Goal: Task Accomplishment & Management: Manage account settings

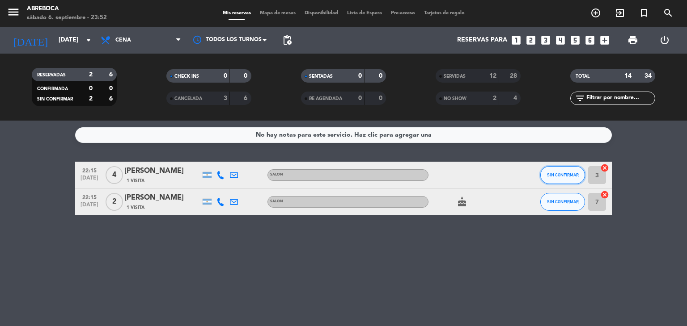
click at [547, 177] on button "SIN CONFIRMAR" at bounding box center [562, 175] width 45 height 18
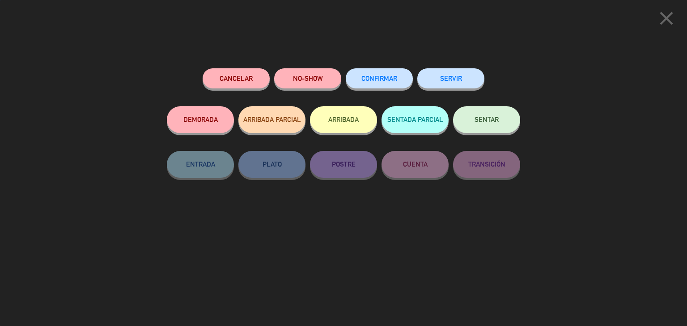
click at [319, 77] on button "NO-SHOW" at bounding box center [307, 78] width 67 height 20
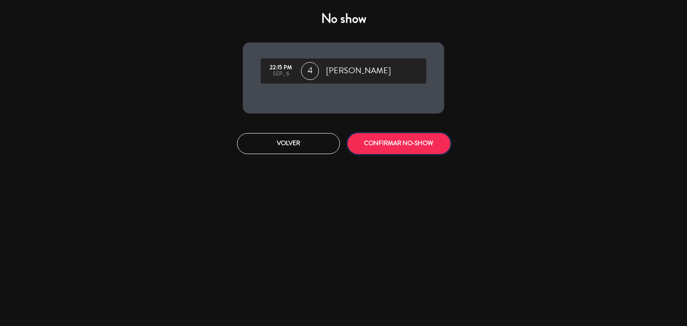
click at [411, 145] on button "CONFIRMAR NO-SHOW" at bounding box center [398, 143] width 103 height 21
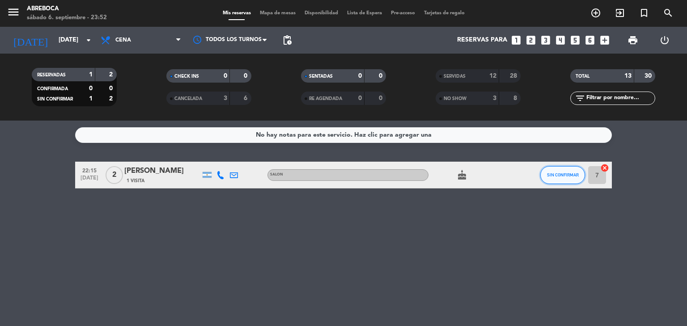
click at [553, 181] on button "SIN CONFIRMAR" at bounding box center [562, 175] width 45 height 18
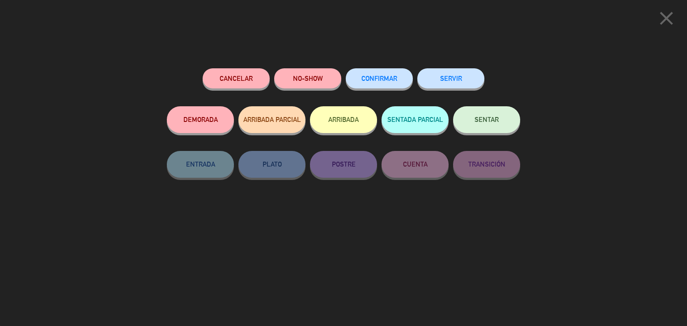
click at [312, 83] on button "NO-SHOW" at bounding box center [307, 78] width 67 height 20
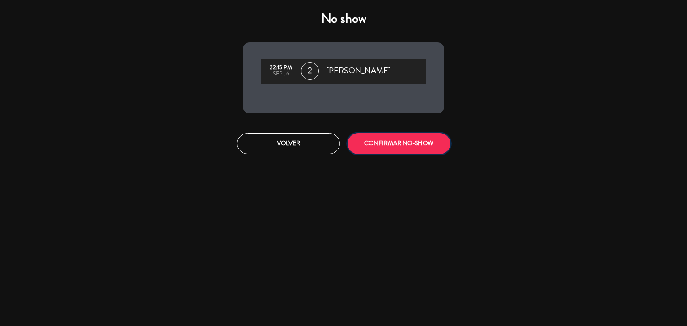
click at [400, 148] on button "CONFIRMAR NO-SHOW" at bounding box center [398, 143] width 103 height 21
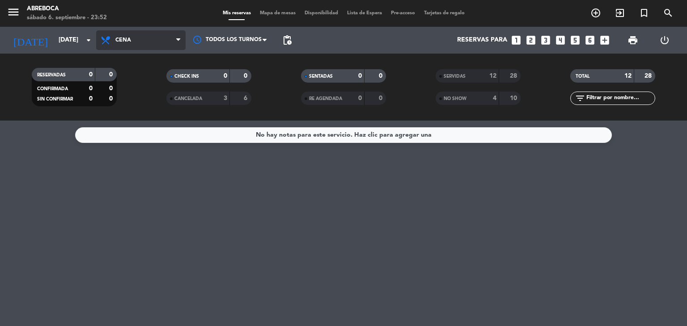
click at [112, 33] on span "Cena" at bounding box center [140, 40] width 89 height 20
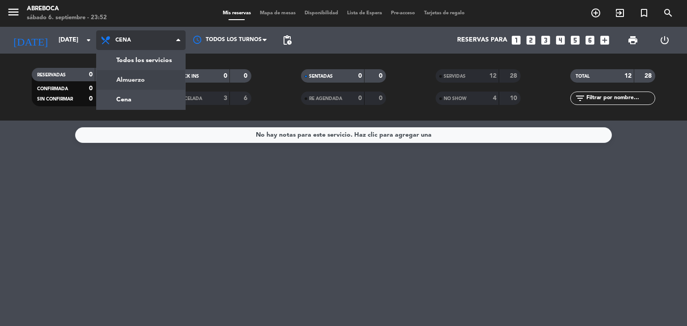
click at [139, 80] on div "menu ABREBOCA [DATE] 6. septiembre - 23:52 Mis reservas Mapa de mesas Disponibi…" at bounding box center [343, 60] width 687 height 121
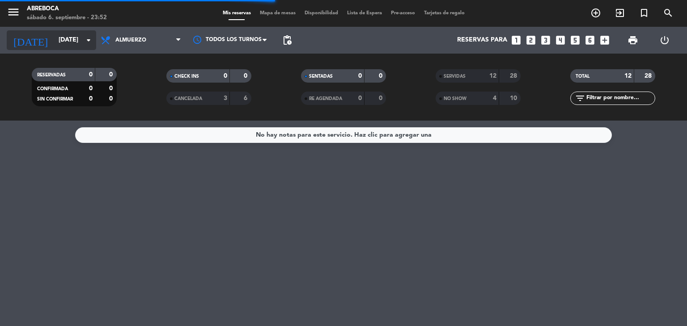
click at [54, 45] on input "[DATE]" at bounding box center [96, 40] width 85 height 16
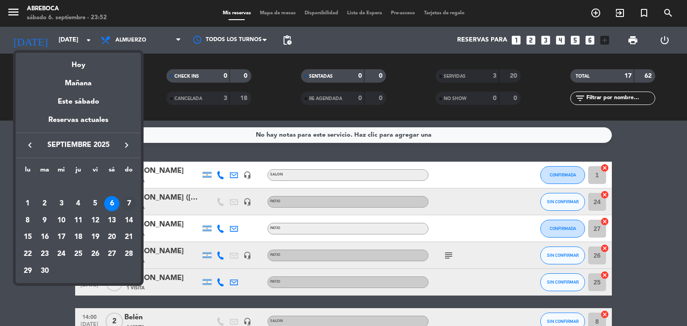
click at [128, 197] on div "7" at bounding box center [128, 203] width 15 height 15
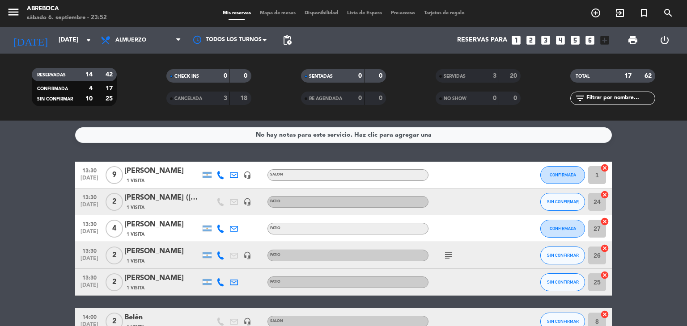
type input "[DATE]"
